Goal: Find contact information: Find contact information

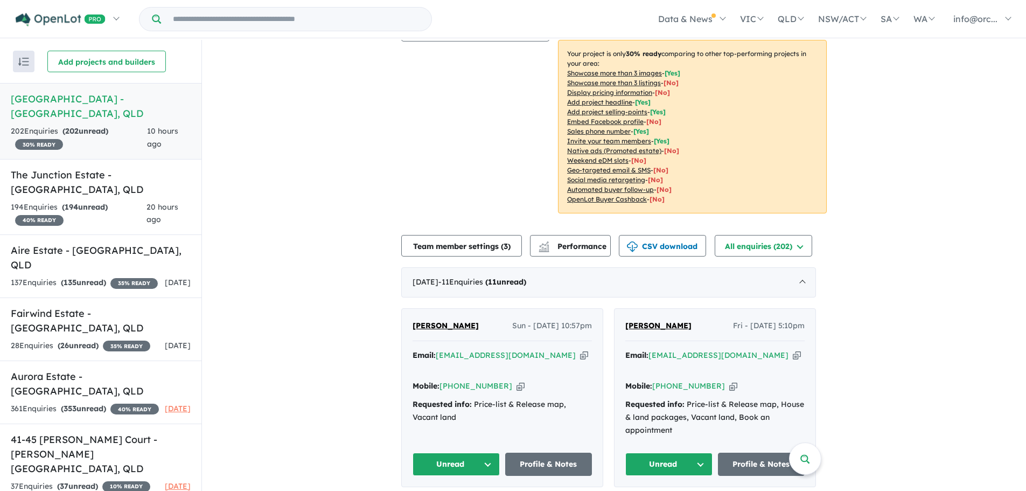
scroll to position [216, 0]
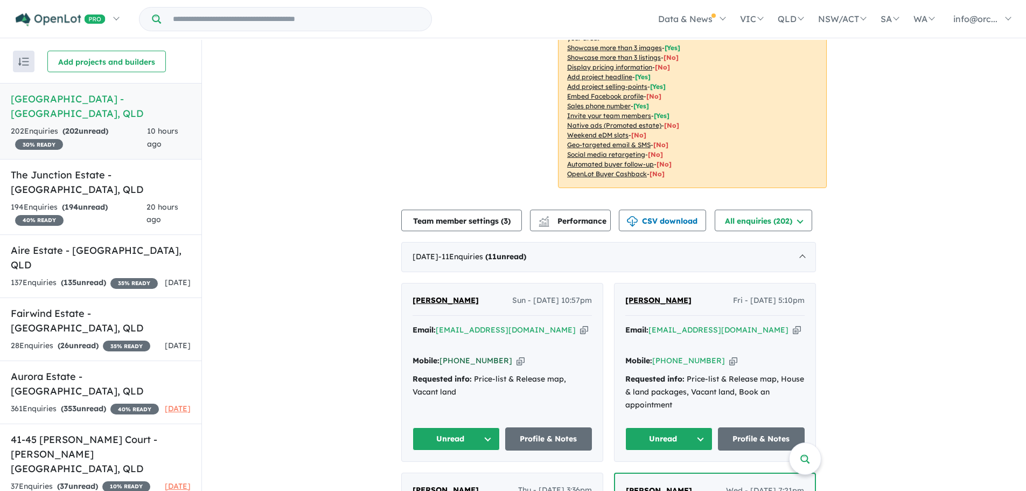
drag, startPoint x: 503, startPoint y: 330, endPoint x: 458, endPoint y: 332, distance: 45.3
click at [458, 355] on div "Mobile: [PHONE_NUMBER] Copied!" at bounding box center [502, 361] width 179 height 13
copy link "410 516 914"
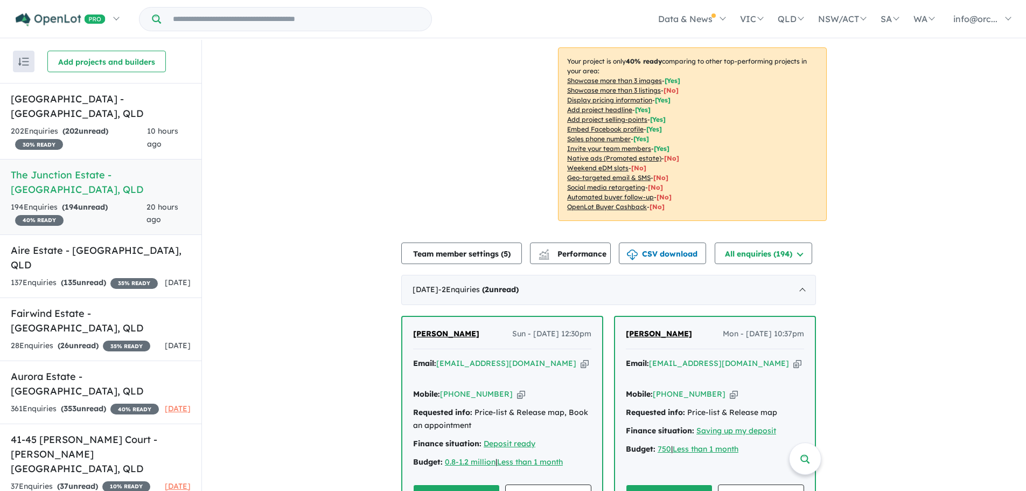
scroll to position [269, 0]
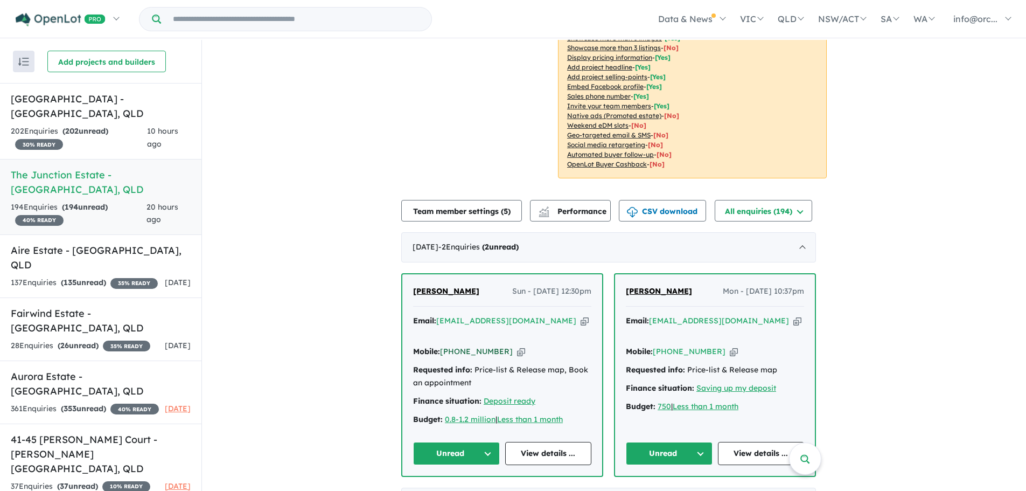
drag, startPoint x: 500, startPoint y: 312, endPoint x: 461, endPoint y: 316, distance: 39.6
click at [461, 345] on div "Mobile: +61 423 765 632 Copied!" at bounding box center [502, 351] width 178 height 13
copy link "423 765 632"
